Goal: Transaction & Acquisition: Purchase product/service

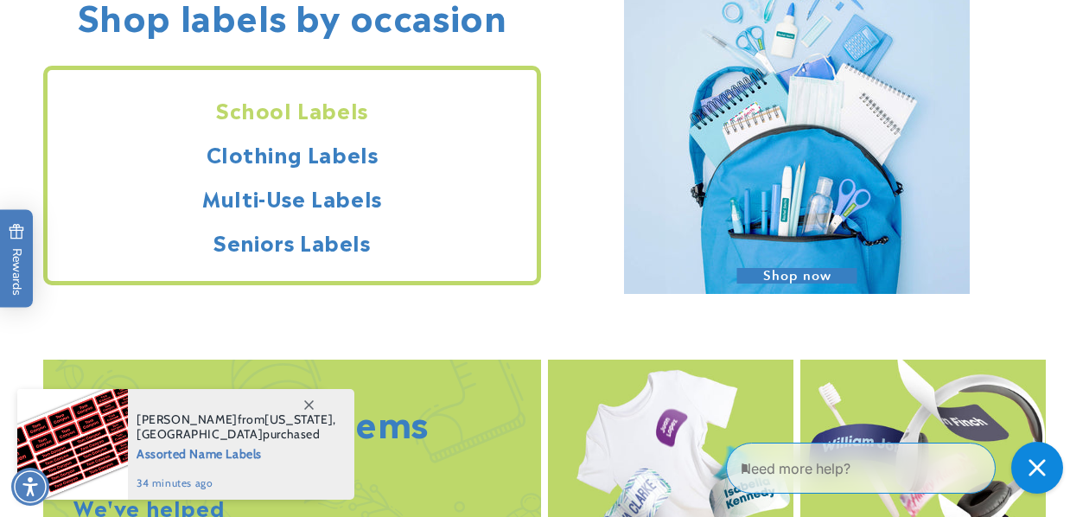
scroll to position [1570, 0]
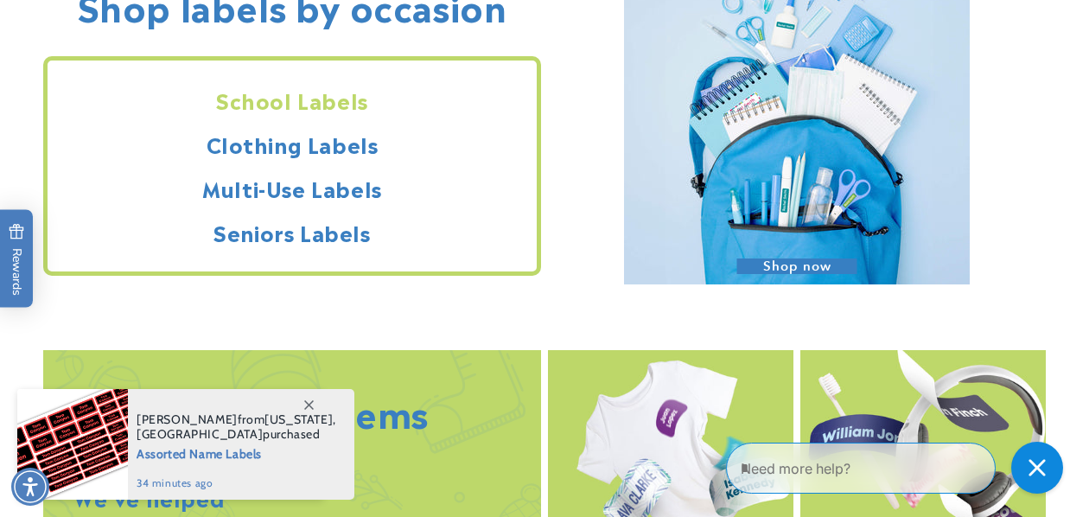
click at [334, 161] on div "School Labels Clothing Labels Multi-Use Labels Seniors Labels" at bounding box center [292, 166] width 498 height 220
click at [334, 147] on h2 "Clothing Labels" at bounding box center [292, 144] width 489 height 27
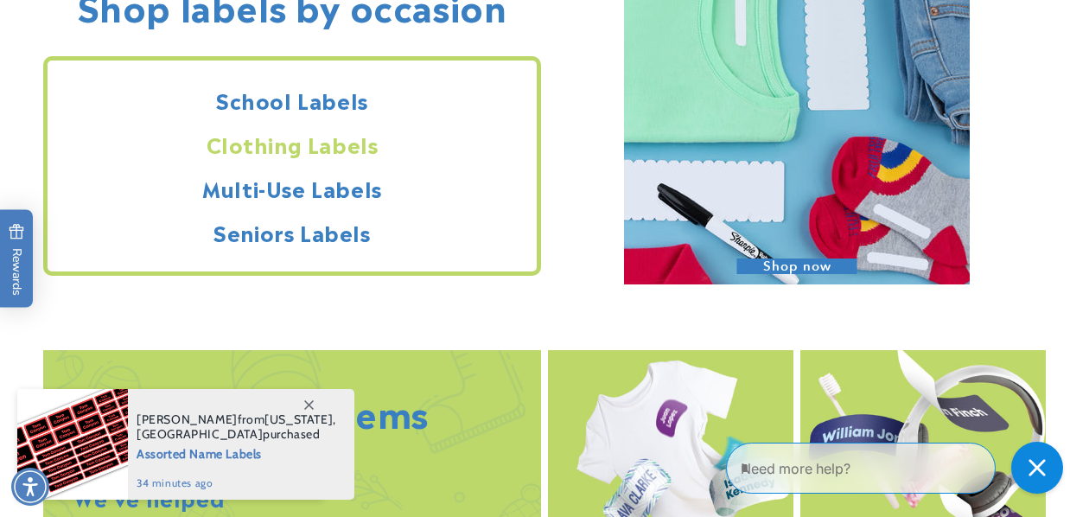
click at [322, 139] on h2 "Clothing Labels" at bounding box center [292, 144] width 489 height 27
click at [332, 157] on h2 "Clothing Labels" at bounding box center [292, 144] width 489 height 27
click at [304, 400] on icon at bounding box center [309, 405] width 10 height 10
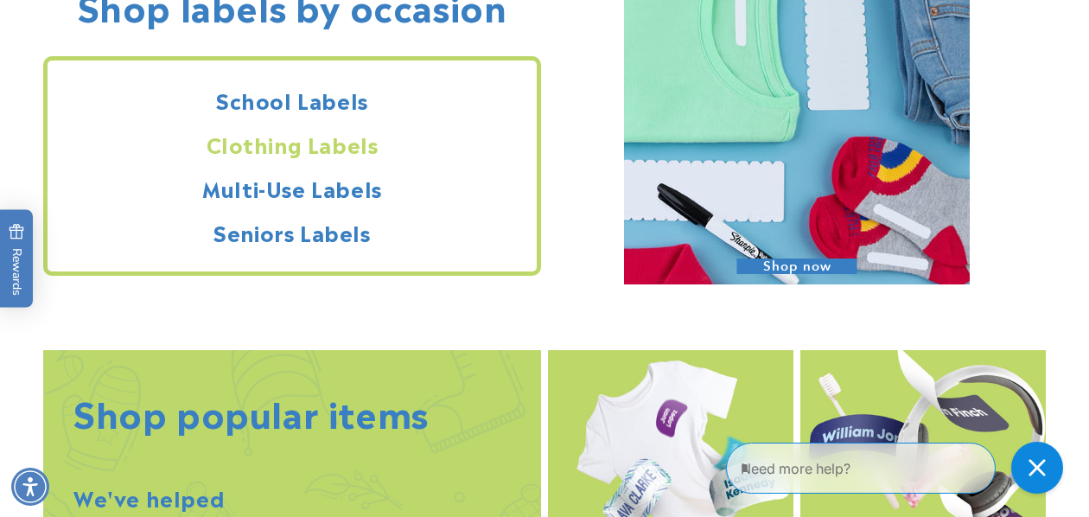
click at [348, 136] on h2 "Clothing Labels" at bounding box center [292, 144] width 489 height 27
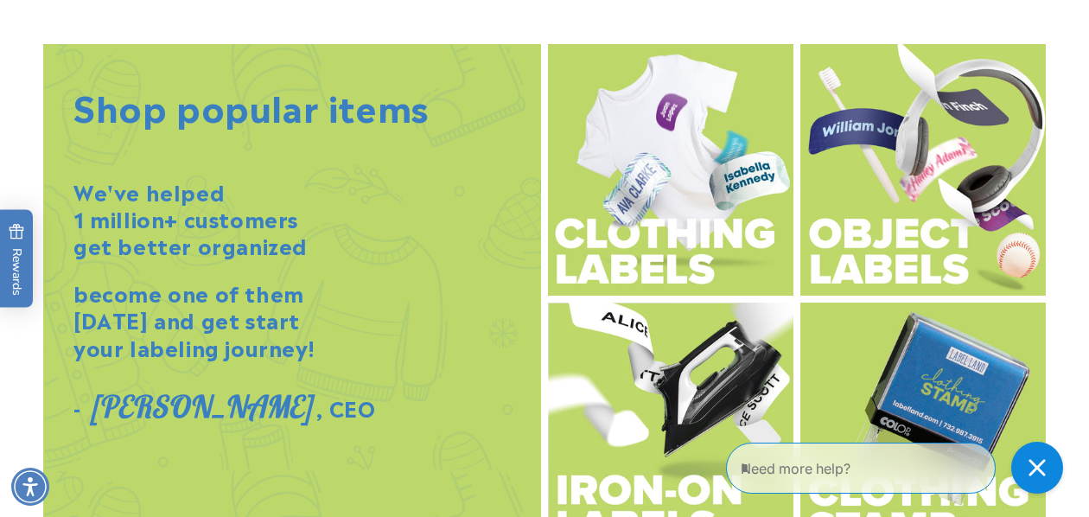
scroll to position [1907, 0]
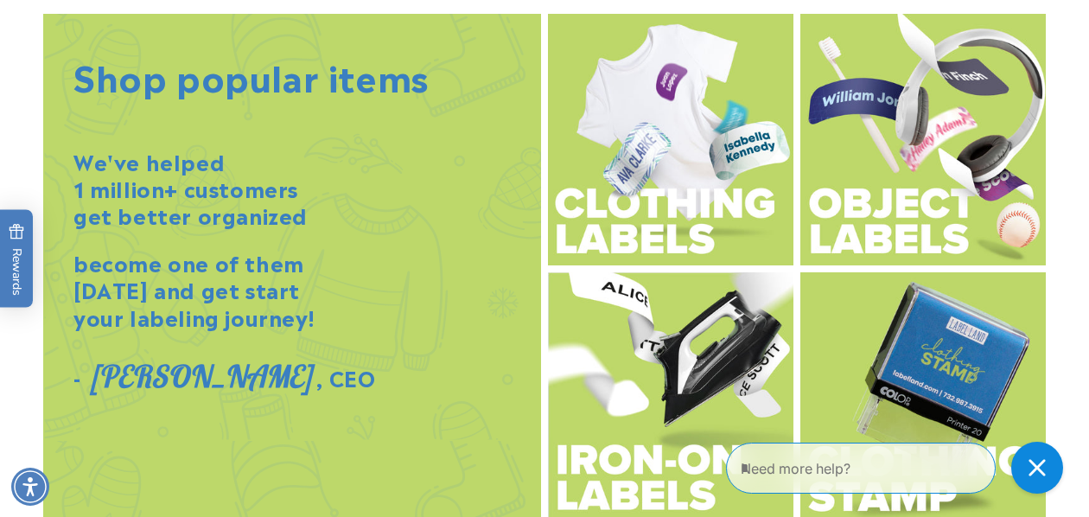
click at [620, 163] on img at bounding box center [670, 140] width 245 height 252
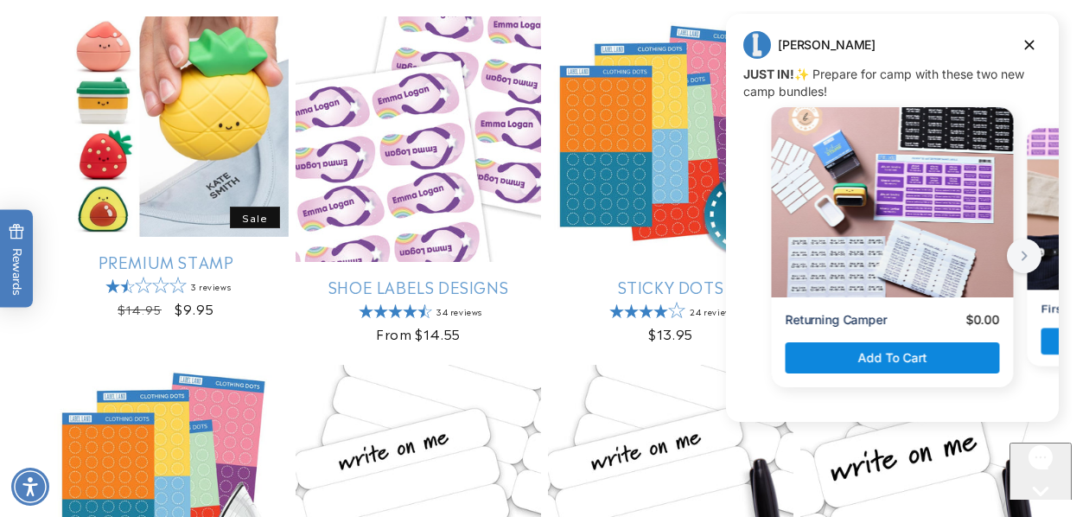
scroll to position [741, 0]
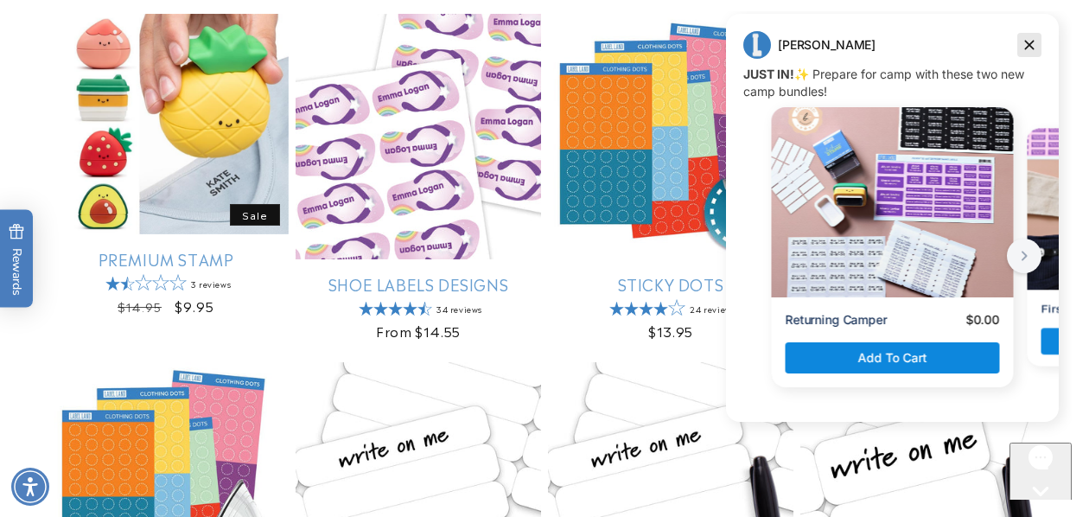
click at [1031, 40] on icon "Dismiss campaign" at bounding box center [1029, 45] width 17 height 21
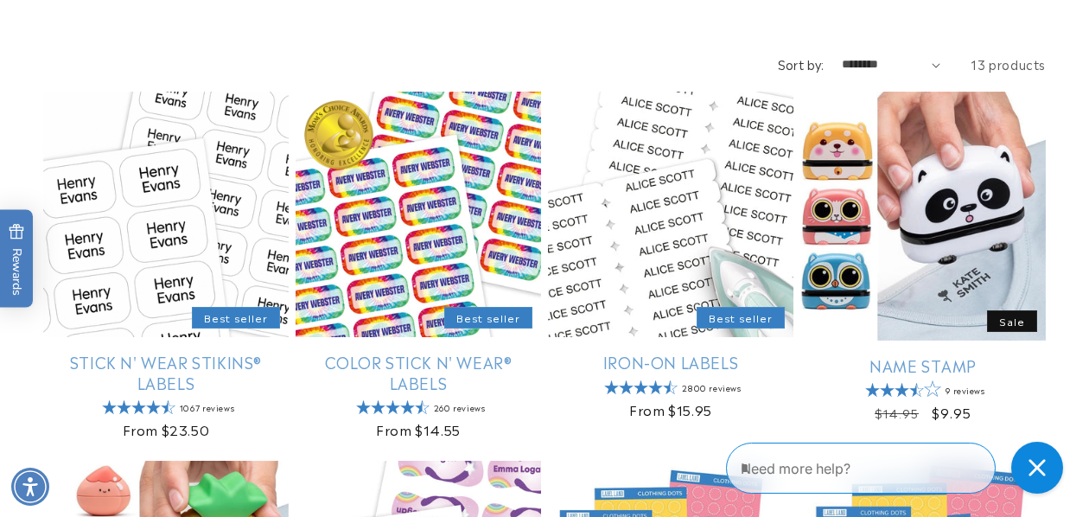
scroll to position [322, 0]
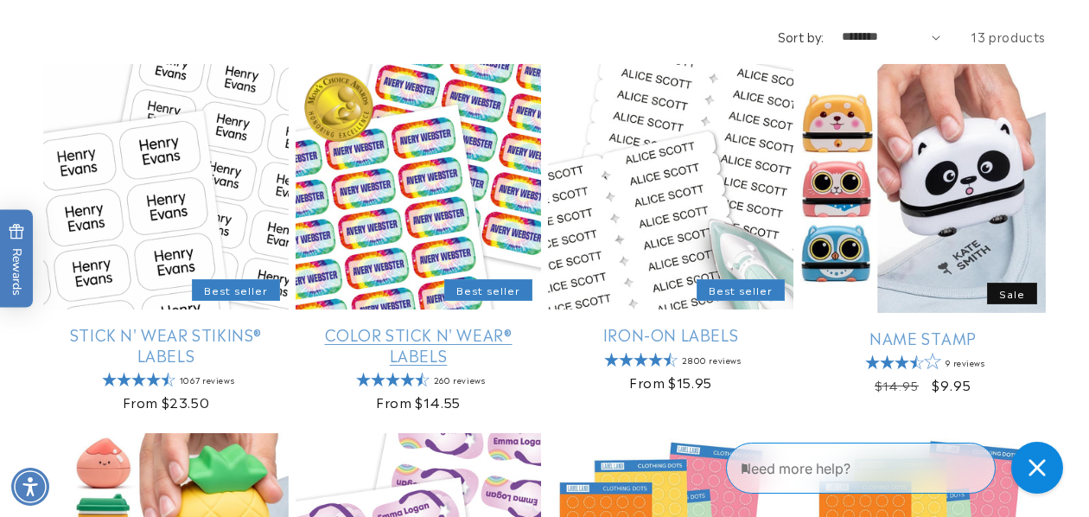
click at [488, 324] on link "Color Stick N' Wear® Labels" at bounding box center [418, 344] width 245 height 41
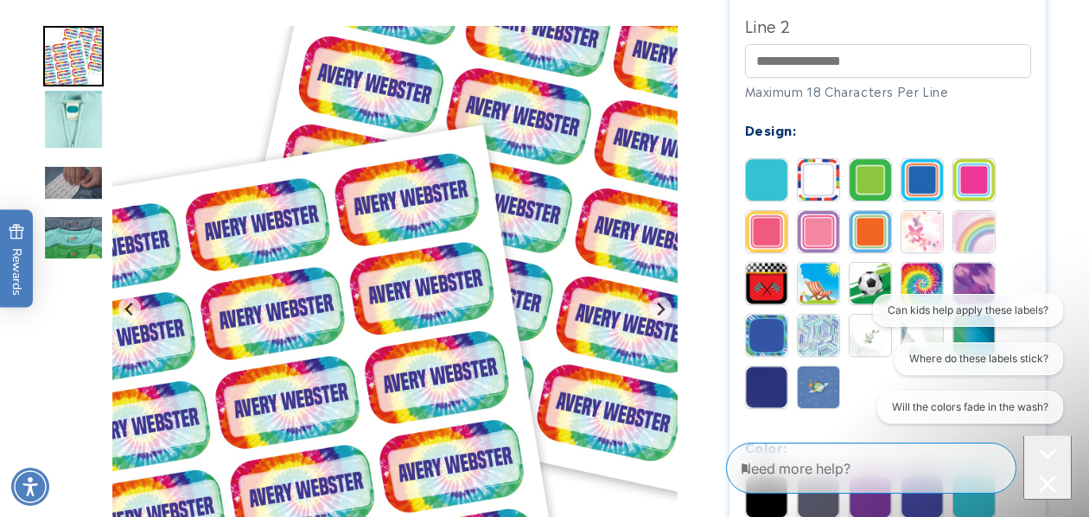
click at [858, 428] on div "Can kids help apply these labels? Where do these labels stick? Will the colors …" at bounding box center [963, 362] width 215 height 137
click at [857, 365] on div "Can kids help apply these labels? Where do these labels stick? Will the colors …" at bounding box center [963, 362] width 215 height 137
click at [859, 382] on div "Can kids help apply these labels? Where do these labels stick? Will the colors …" at bounding box center [963, 362] width 215 height 137
click at [1012, 250] on div "Solid Stripes Border Blue Magenta" at bounding box center [892, 287] width 295 height 259
click at [1035, 487] on button "Close conversation starters" at bounding box center [1047, 452] width 48 height 94
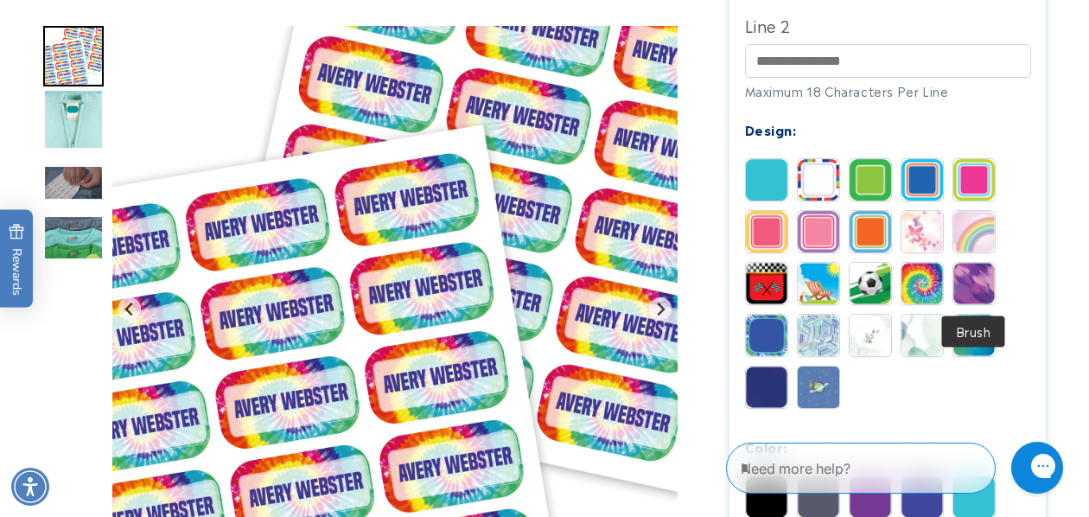
click at [971, 286] on img at bounding box center [973, 283] width 41 height 41
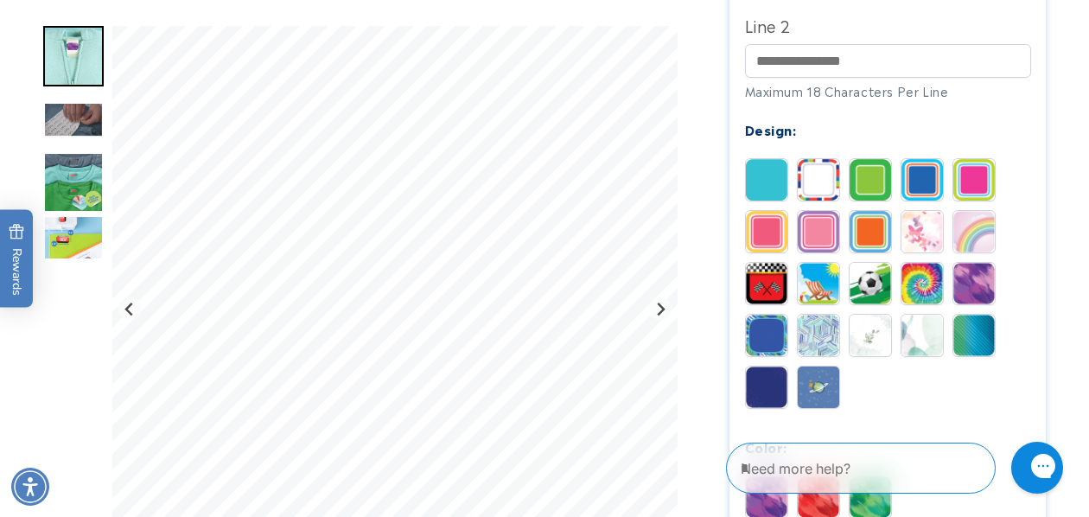
click at [874, 330] on img at bounding box center [870, 335] width 41 height 41
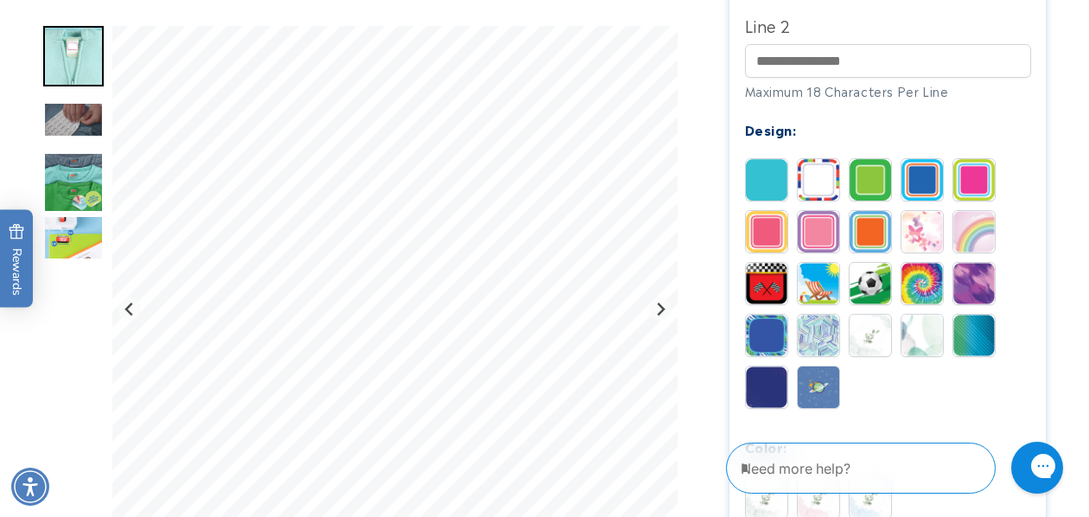
click at [763, 187] on img at bounding box center [766, 179] width 41 height 41
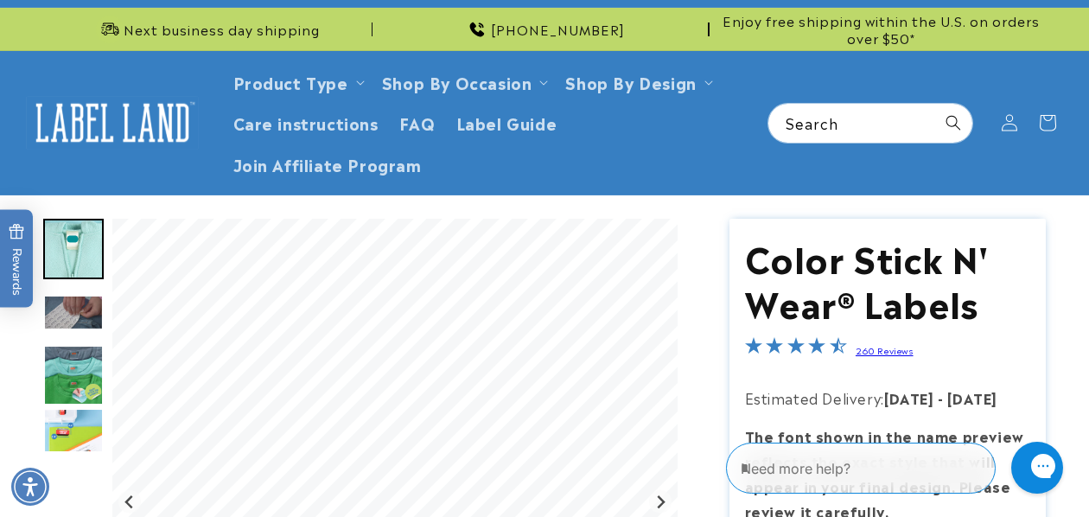
scroll to position [22, 0]
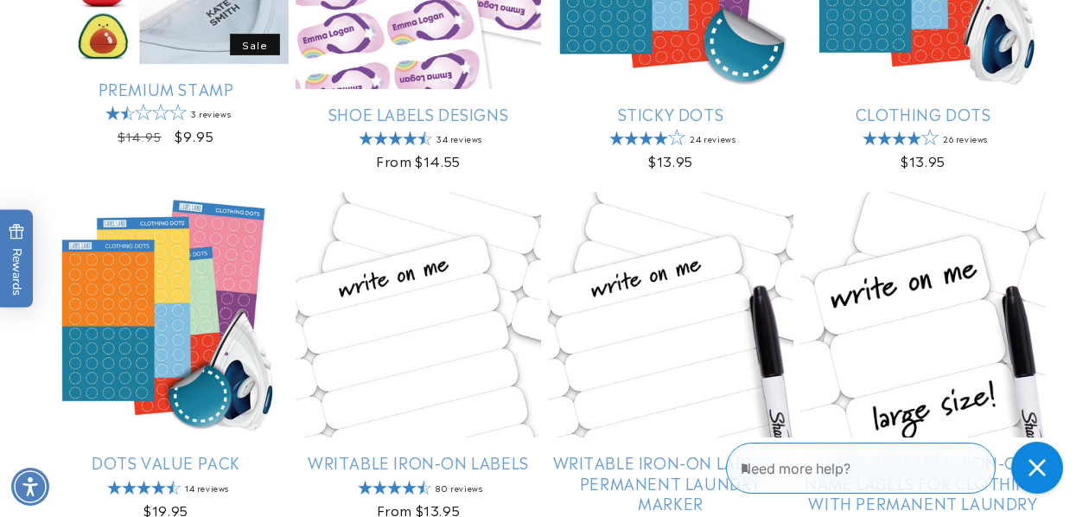
scroll to position [1029, 0]
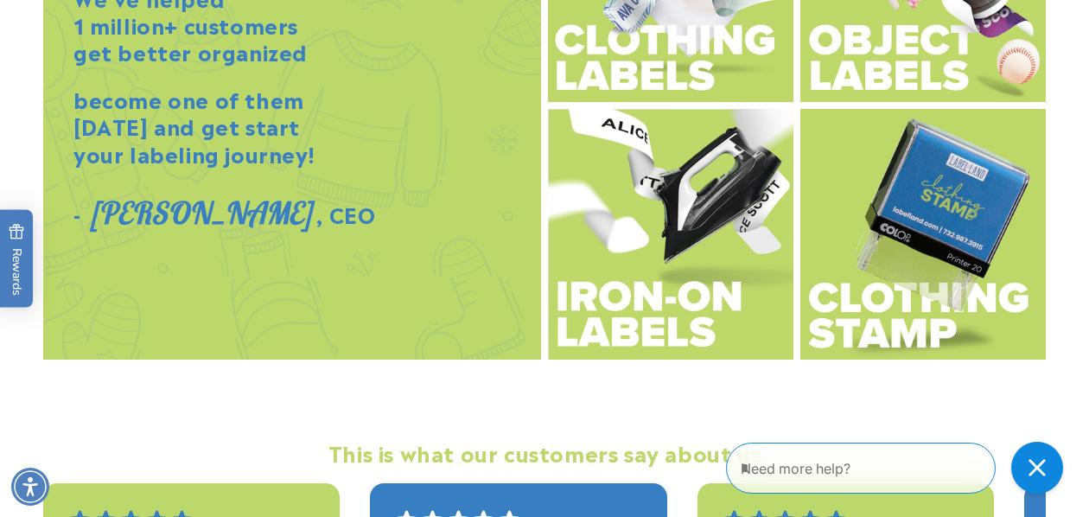
scroll to position [2075, 0]
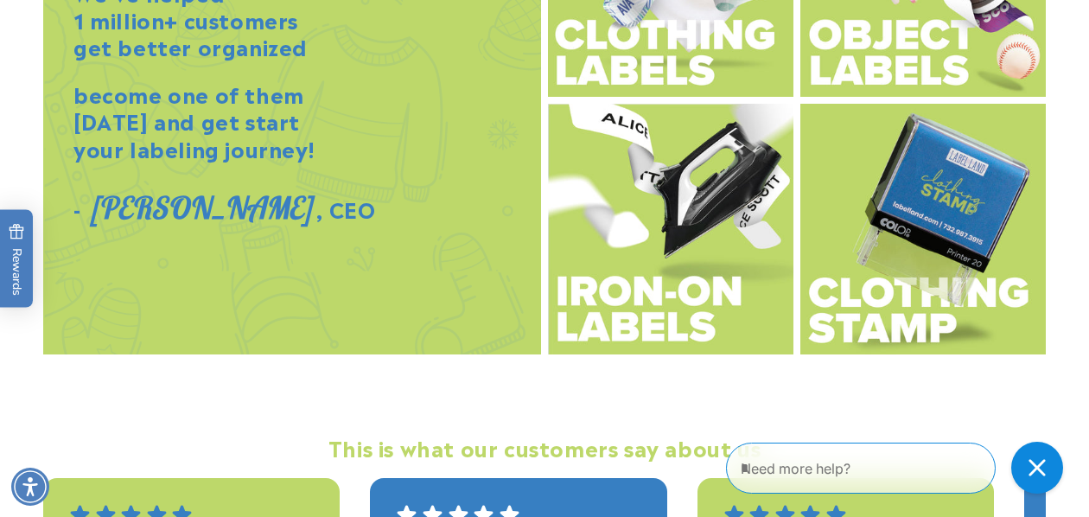
click at [673, 244] on img at bounding box center [670, 230] width 245 height 252
